Goal: Understand process/instructions: Learn how to perform a task or action

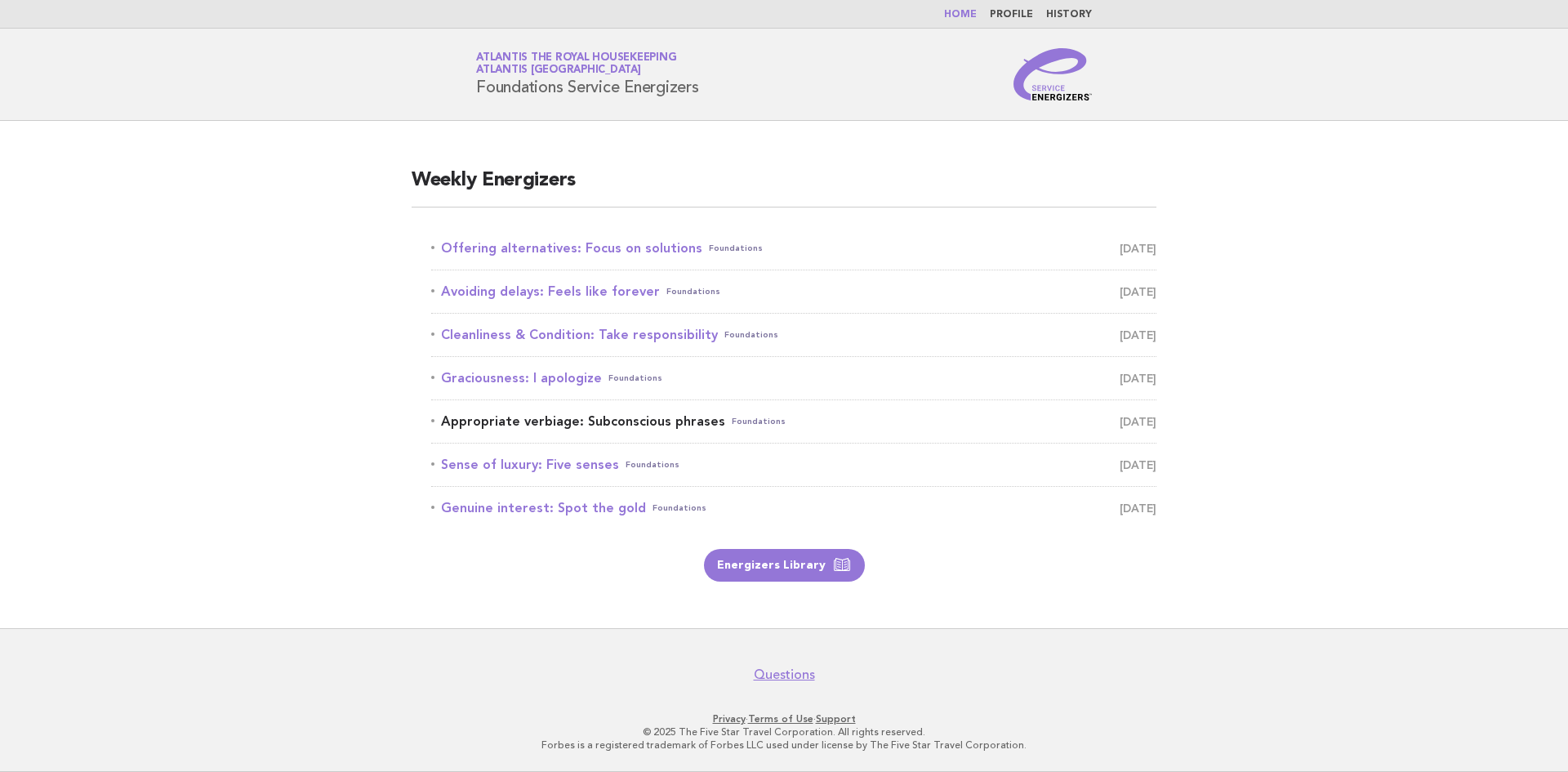
click at [517, 423] on link "Appropriate verbiage: Subconscious phrases Foundations [DATE]" at bounding box center [794, 421] width 725 height 23
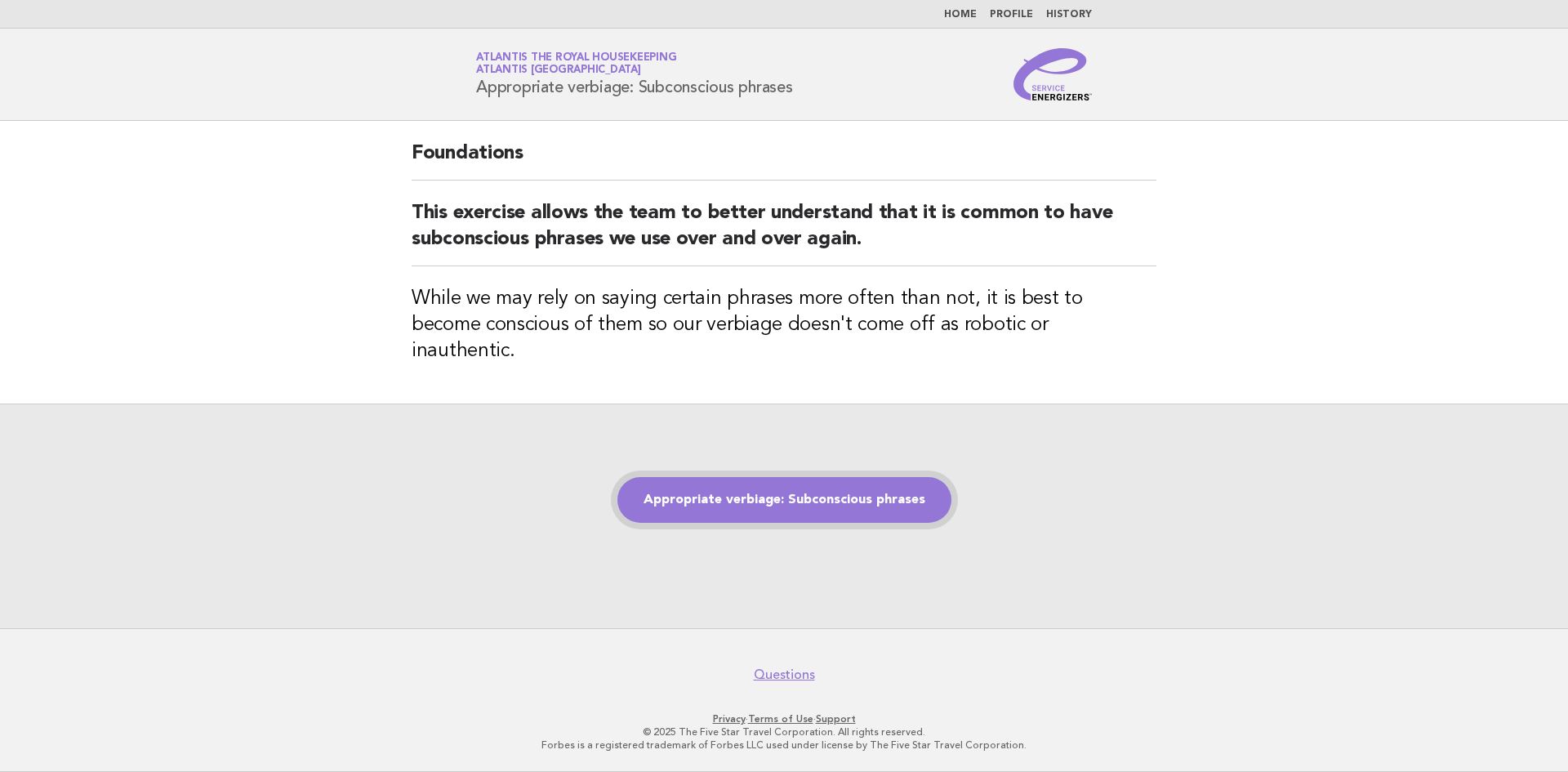
click at [738, 477] on link "Appropriate verbiage: Subconscious phrases" at bounding box center [784, 500] width 334 height 46
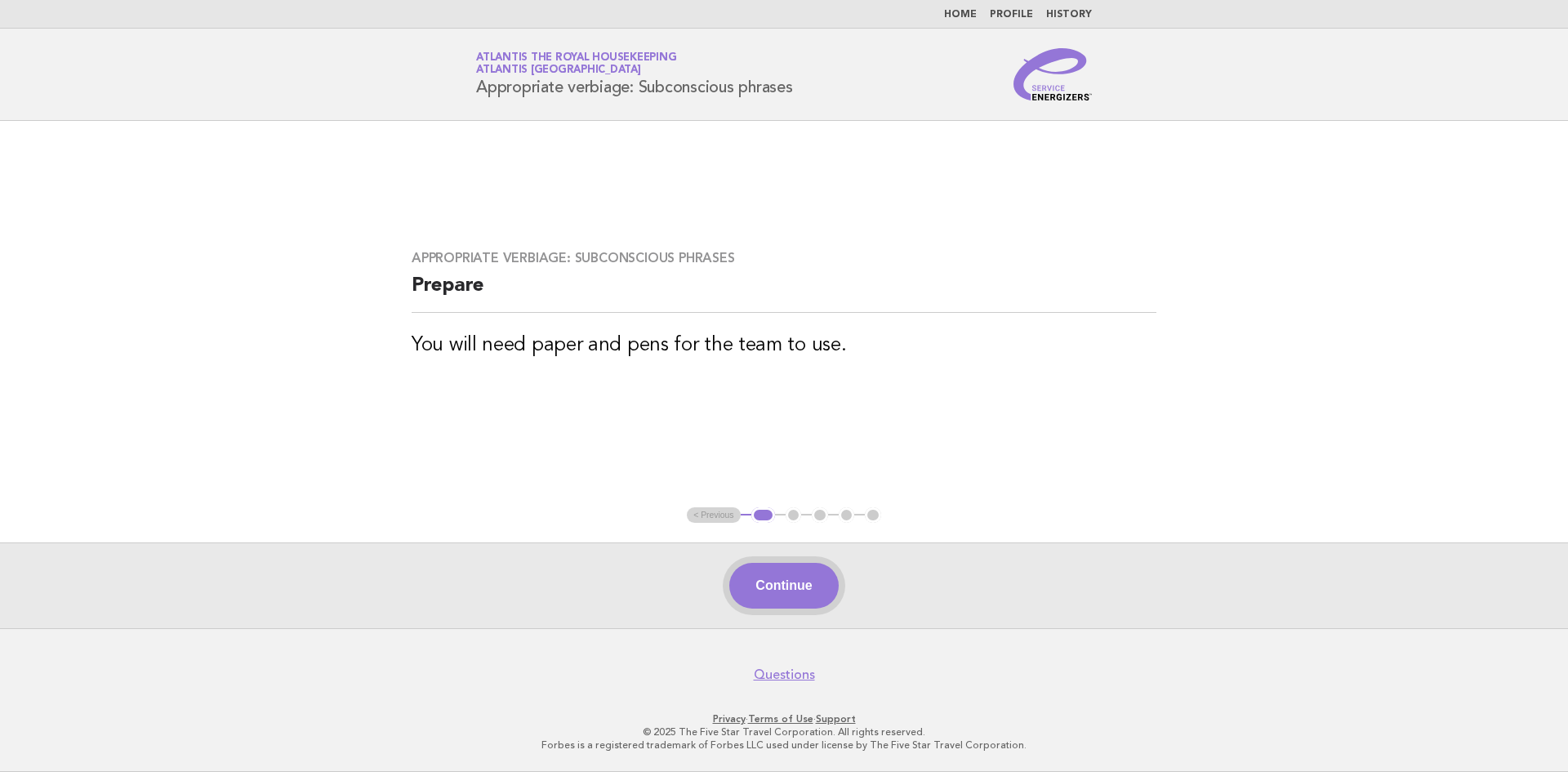
click at [778, 578] on button "Continue" at bounding box center [784, 585] width 109 height 46
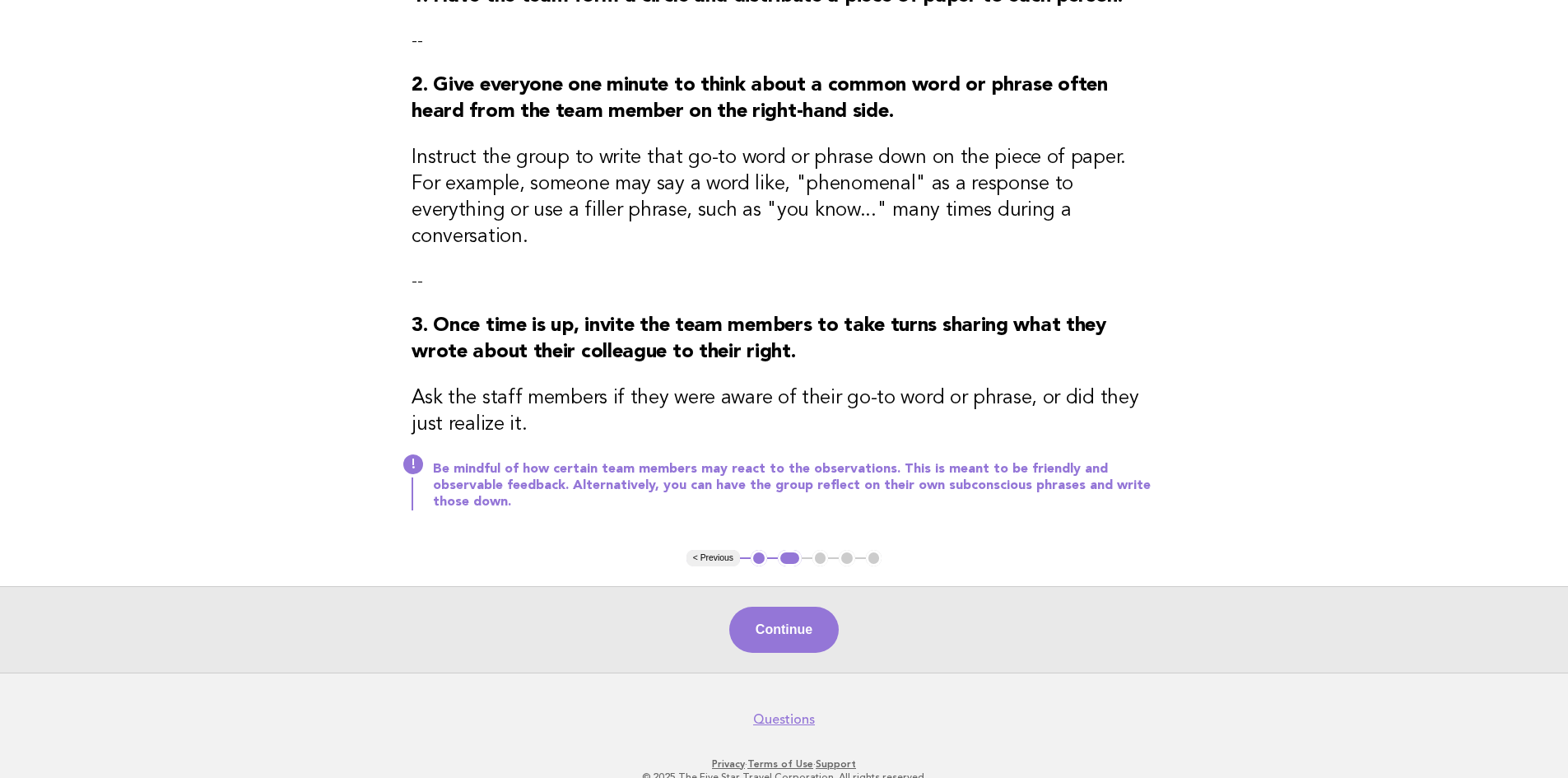
scroll to position [159, 0]
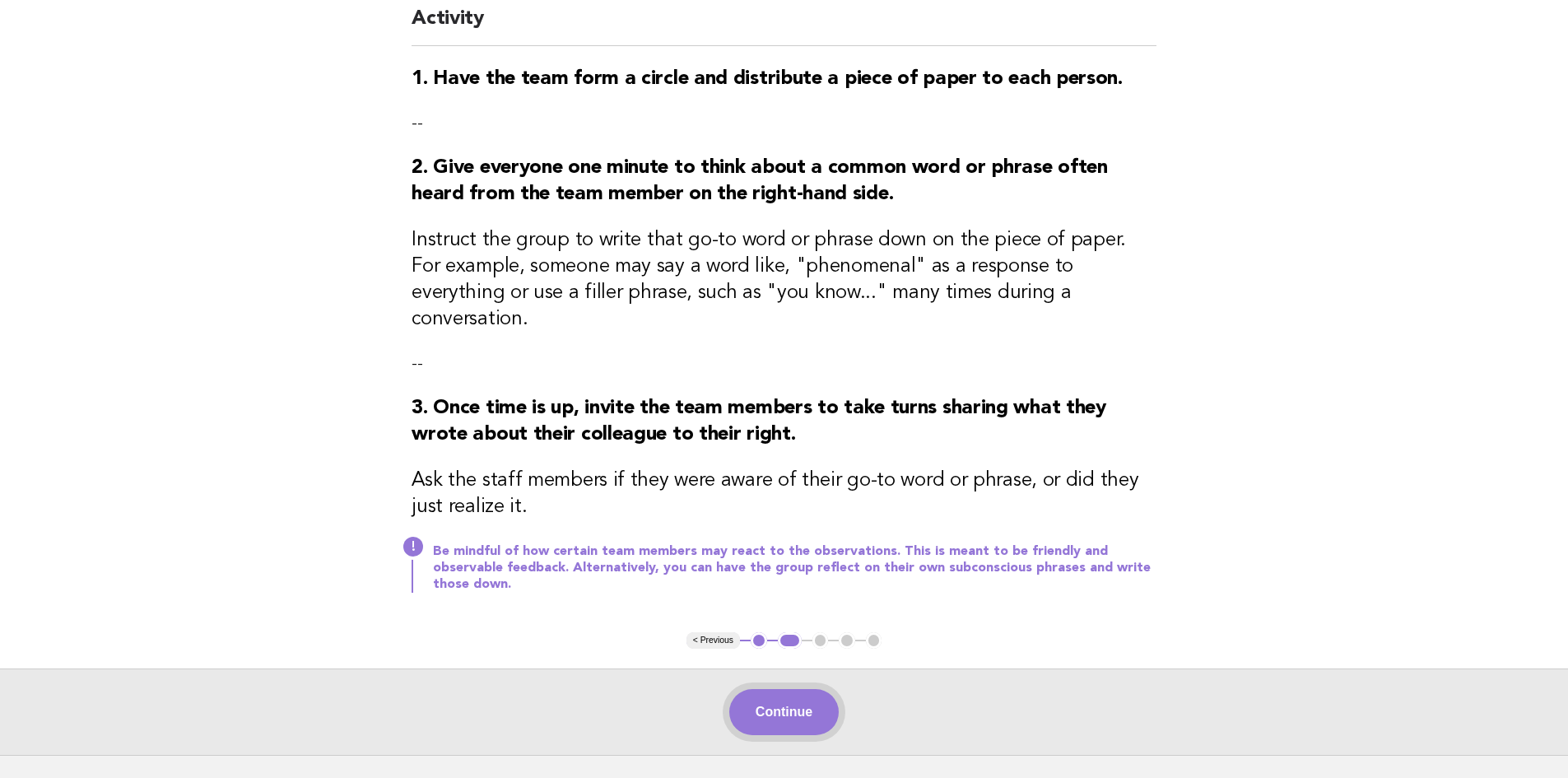
click at [772, 689] on button "Continue" at bounding box center [784, 712] width 110 height 47
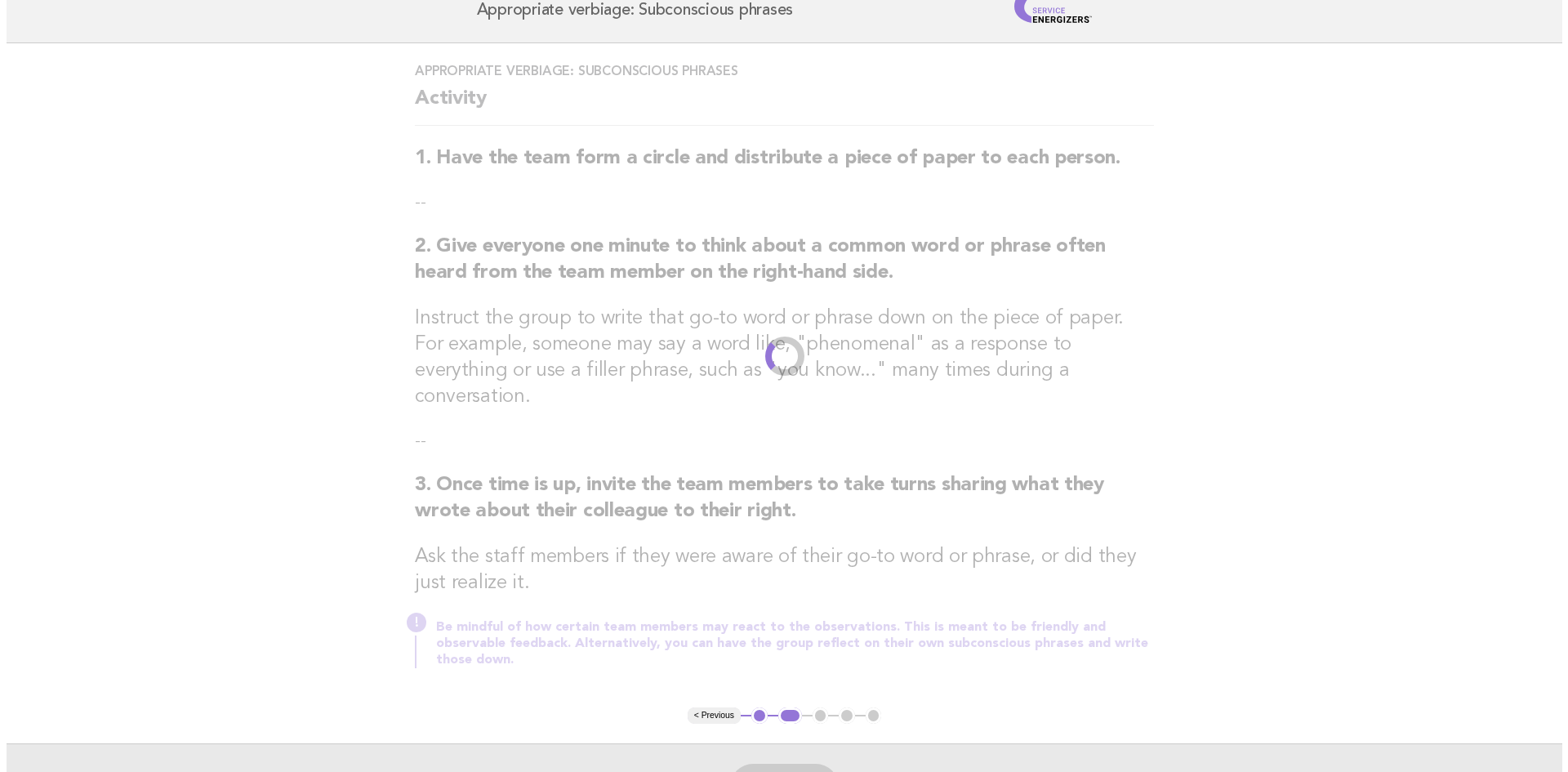
scroll to position [0, 0]
